Goal: Find specific page/section: Find specific page/section

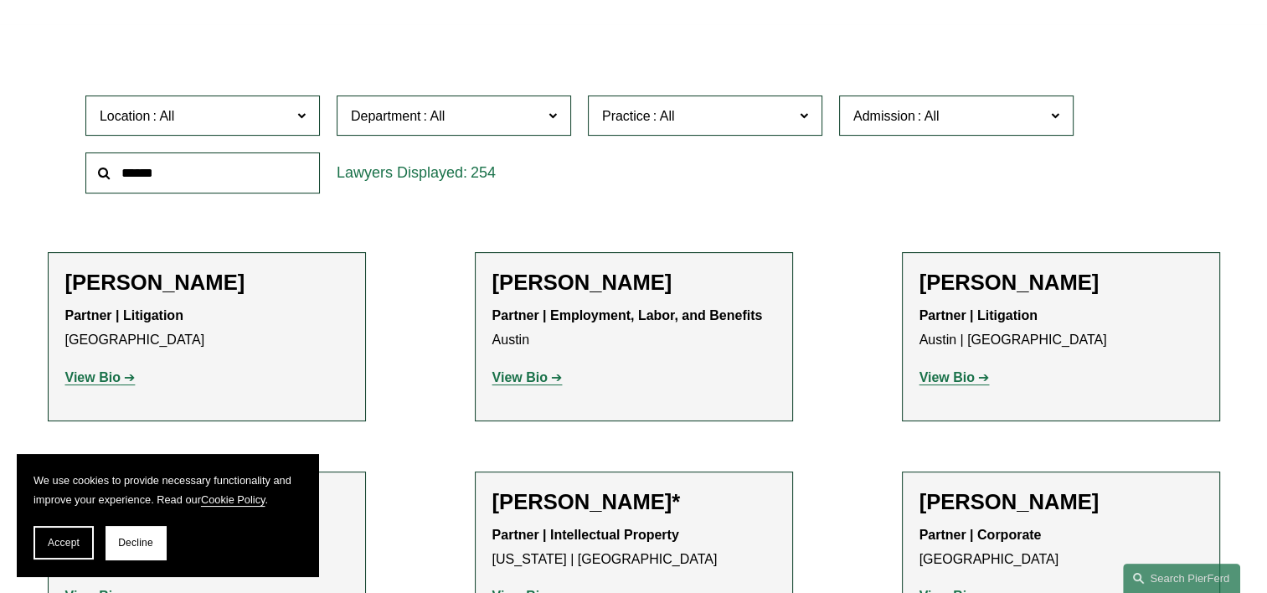
scroll to position [511, 0]
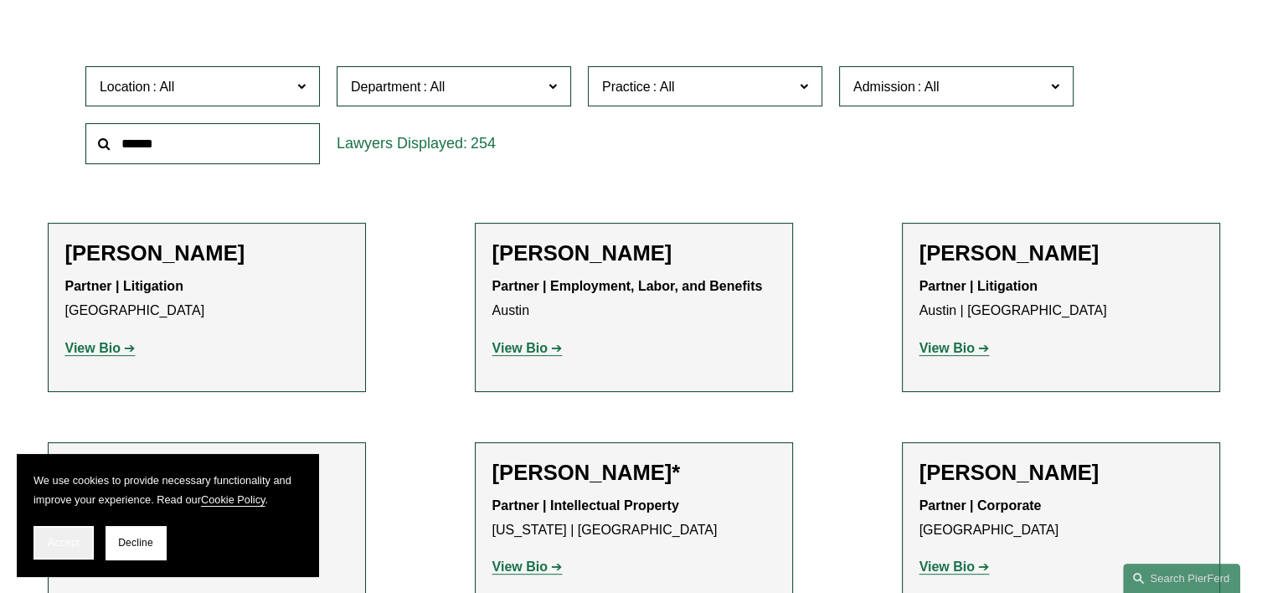
click at [67, 543] on span "Accept" at bounding box center [64, 543] width 32 height 12
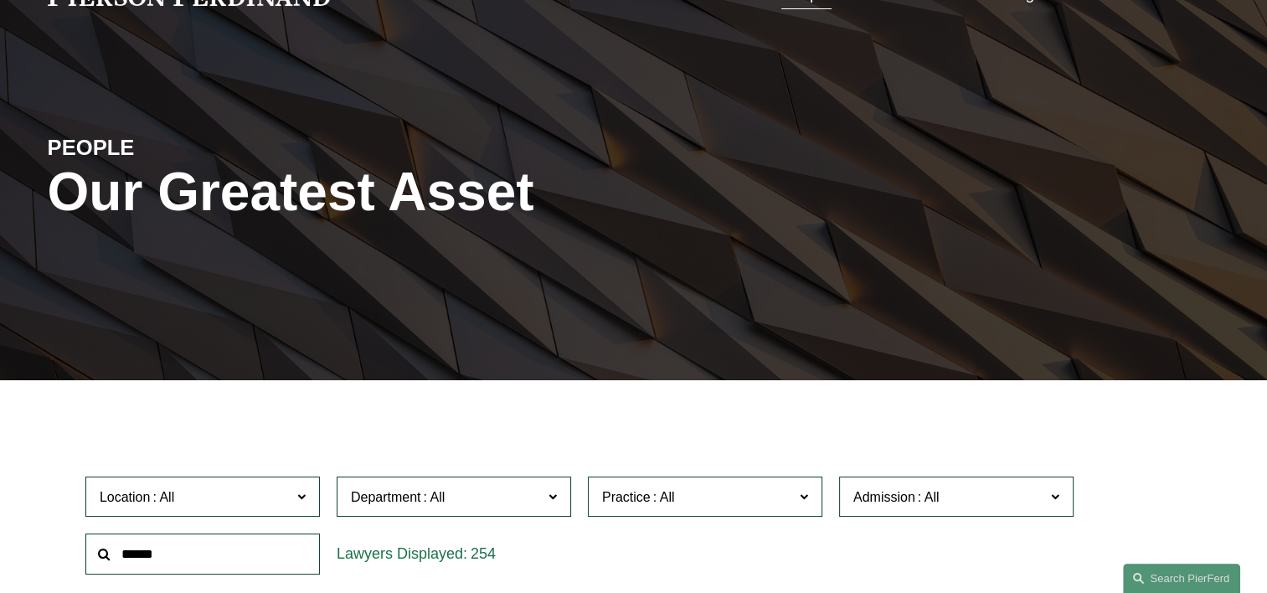
scroll to position [0, 0]
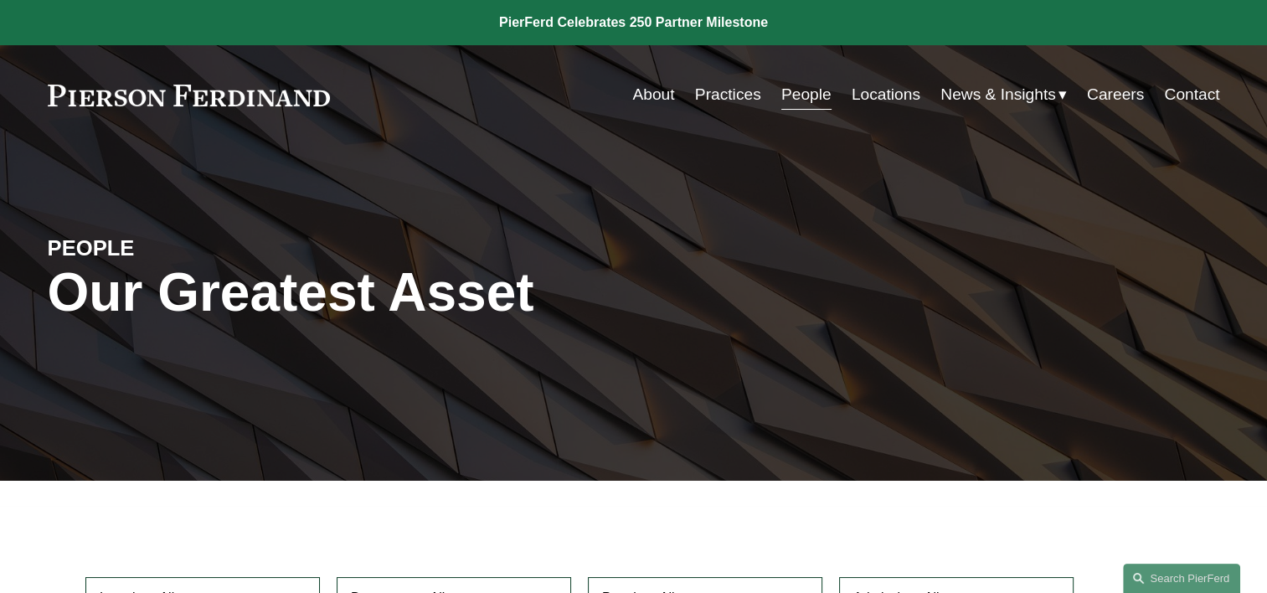
click at [891, 91] on link "Locations" at bounding box center [885, 95] width 69 height 32
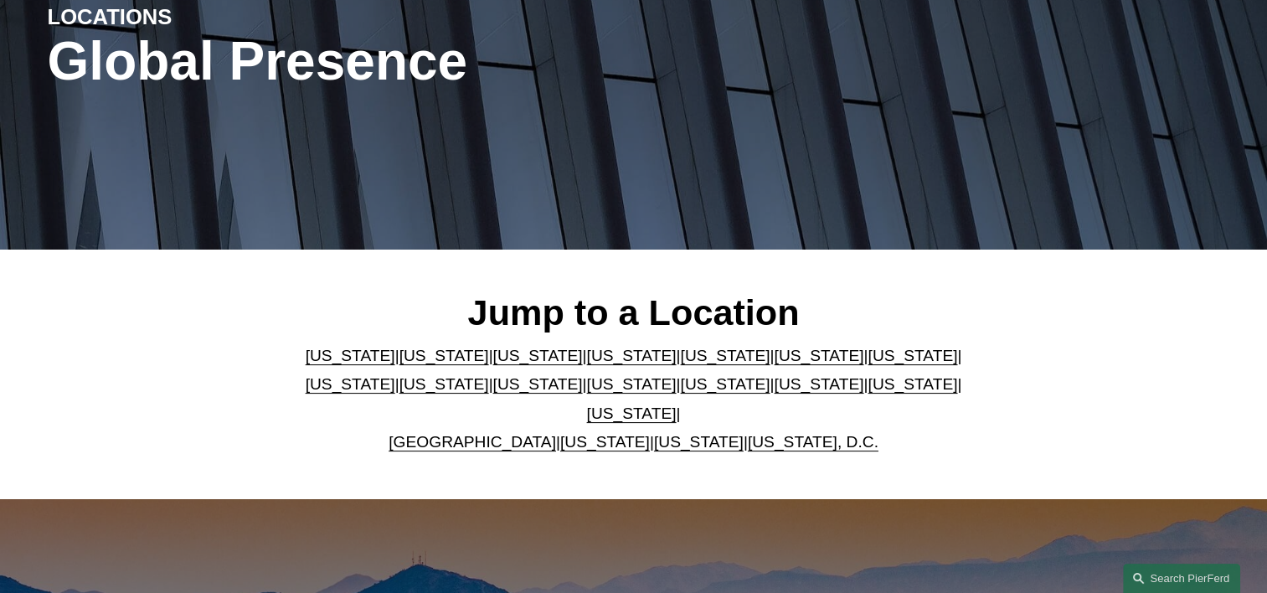
scroll to position [251, 0]
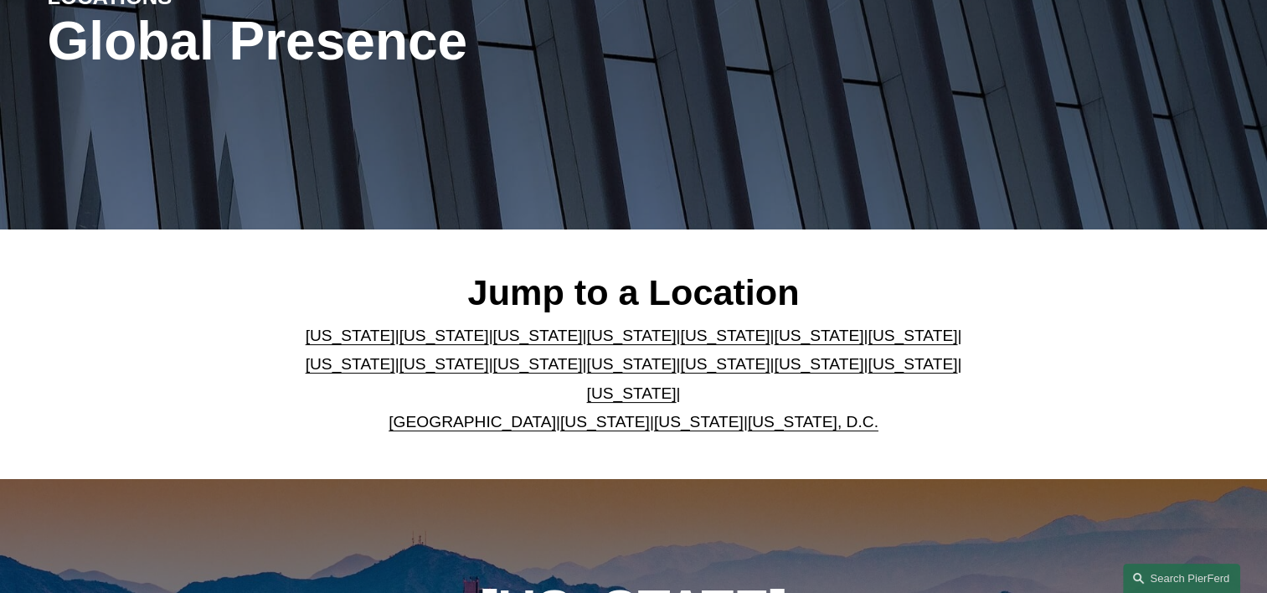
click at [591, 344] on link "[US_STATE]" at bounding box center [632, 335] width 90 height 18
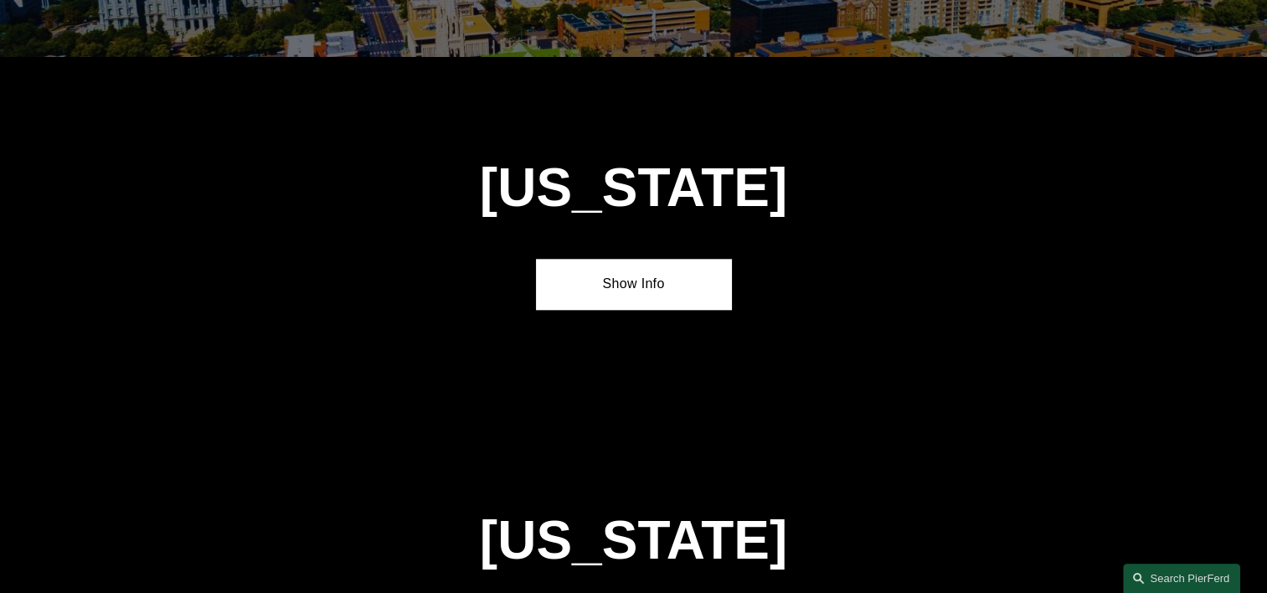
scroll to position [1775, 0]
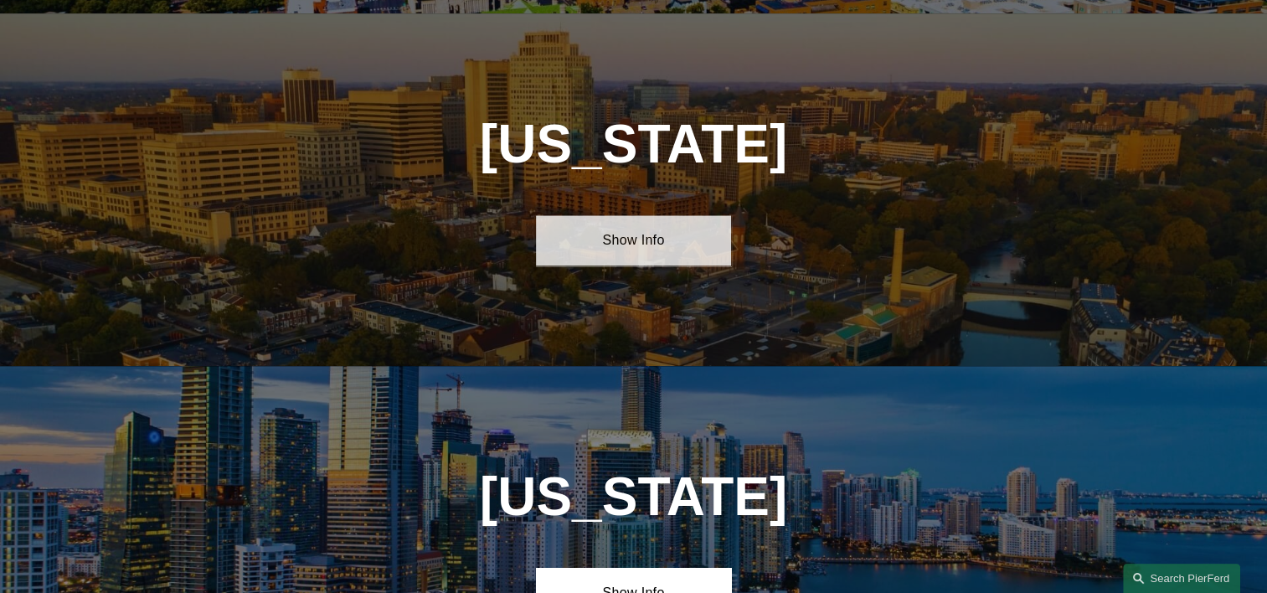
click at [643, 223] on link "Show Info" at bounding box center [633, 240] width 195 height 50
